Goal: Check status: Check status

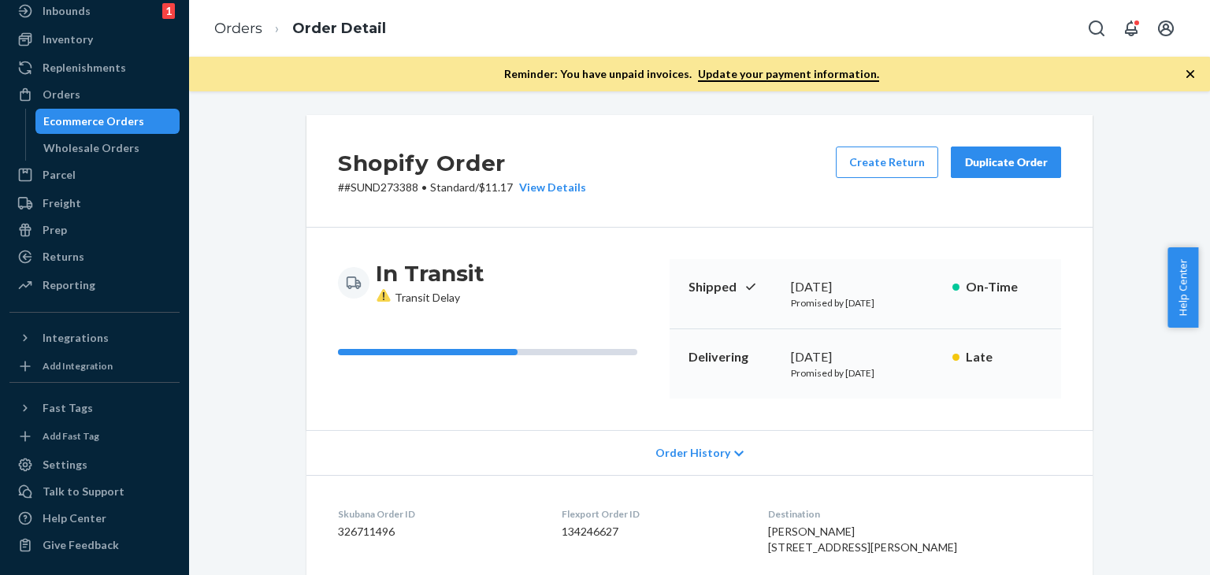
scroll to position [158, 0]
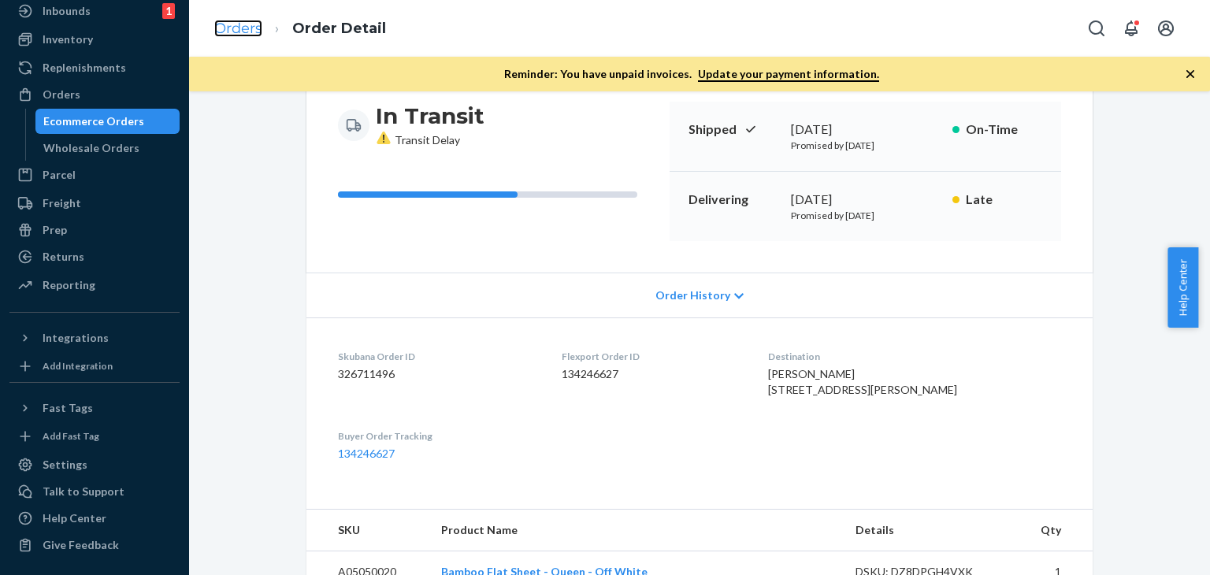
click at [242, 24] on link "Orders" at bounding box center [238, 28] width 48 height 17
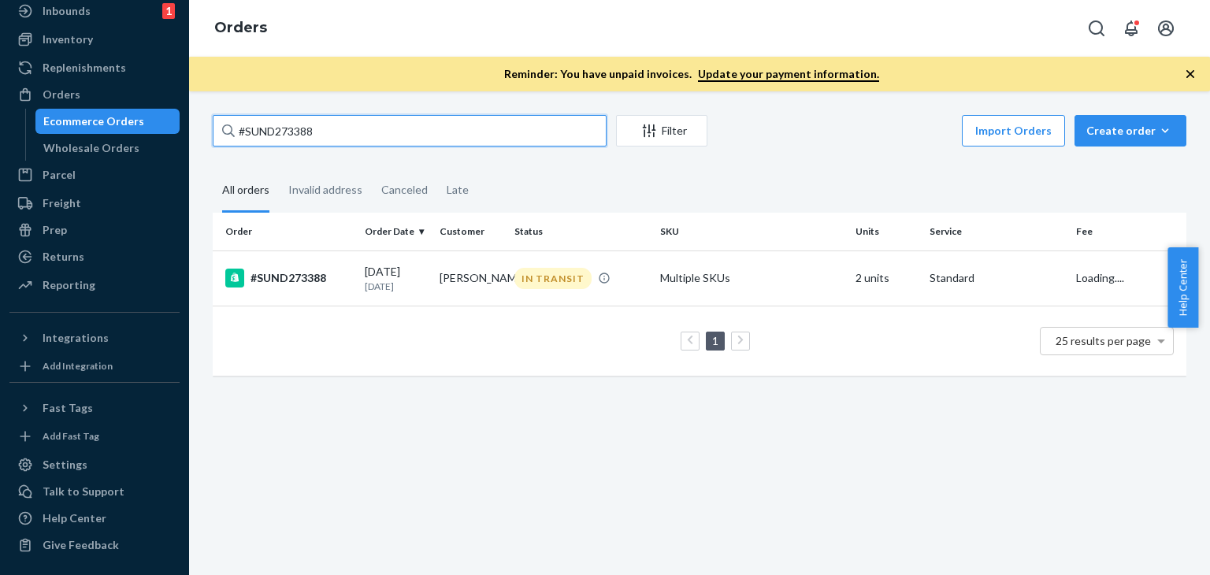
drag, startPoint x: 244, startPoint y: 124, endPoint x: 310, endPoint y: 122, distance: 66.2
click at [230, 123] on div "#SUND273388" at bounding box center [410, 131] width 394 height 32
paste input "Rick Graham"
type input "Rick Graham"
click at [482, 269] on td "Rick Graham" at bounding box center [470, 277] width 75 height 55
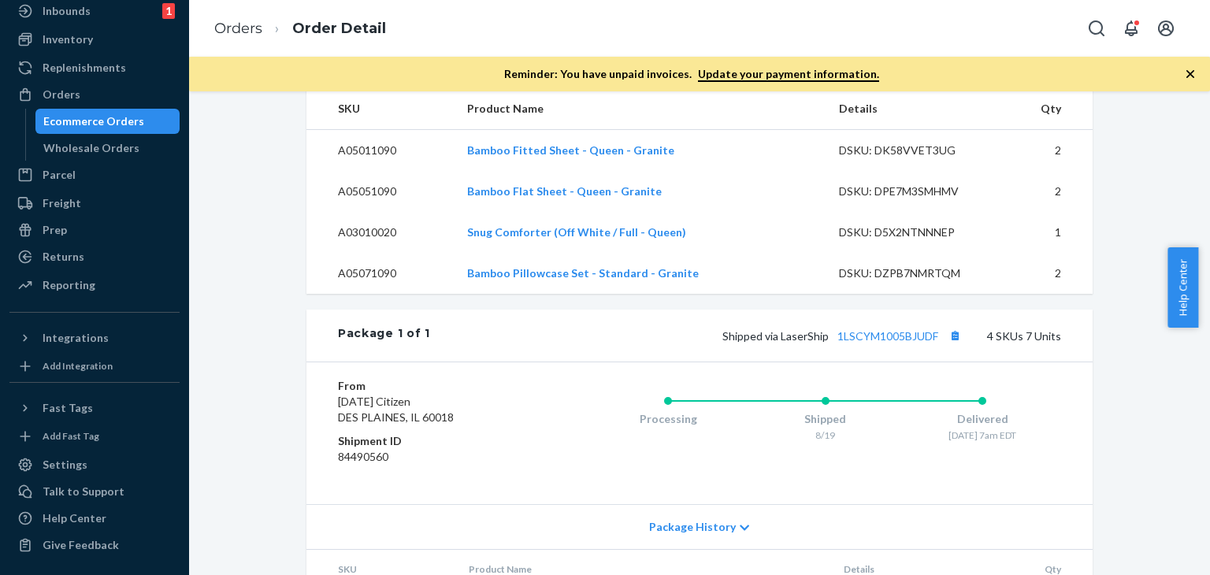
scroll to position [709, 0]
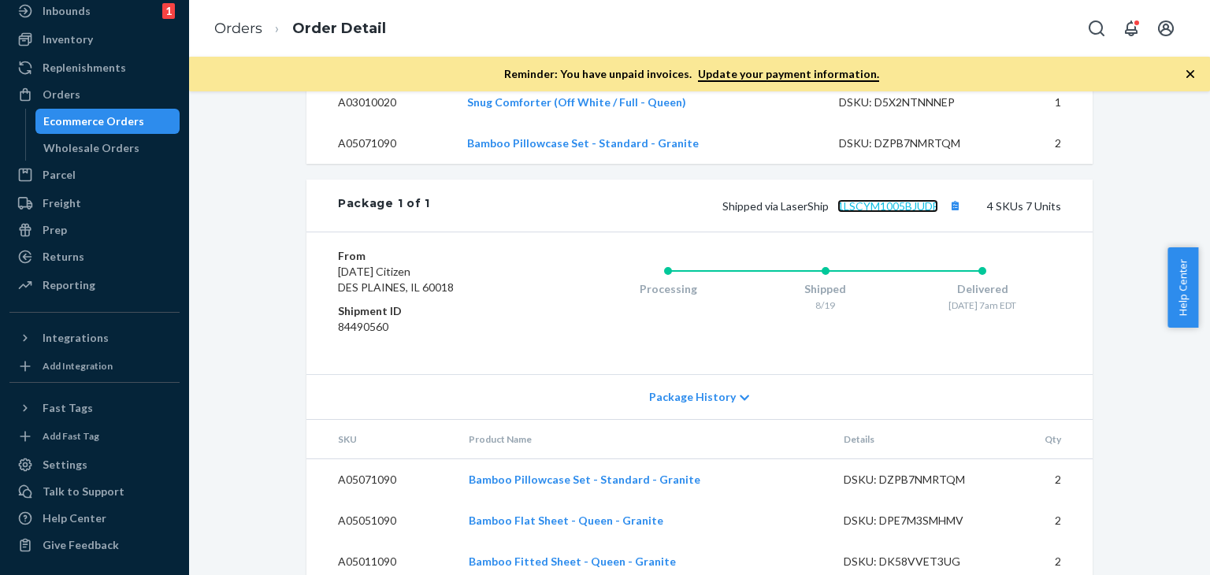
click at [870, 213] on link "1LSCYM1005BJUDF" at bounding box center [887, 205] width 101 height 13
